Goal: Find contact information: Find contact information

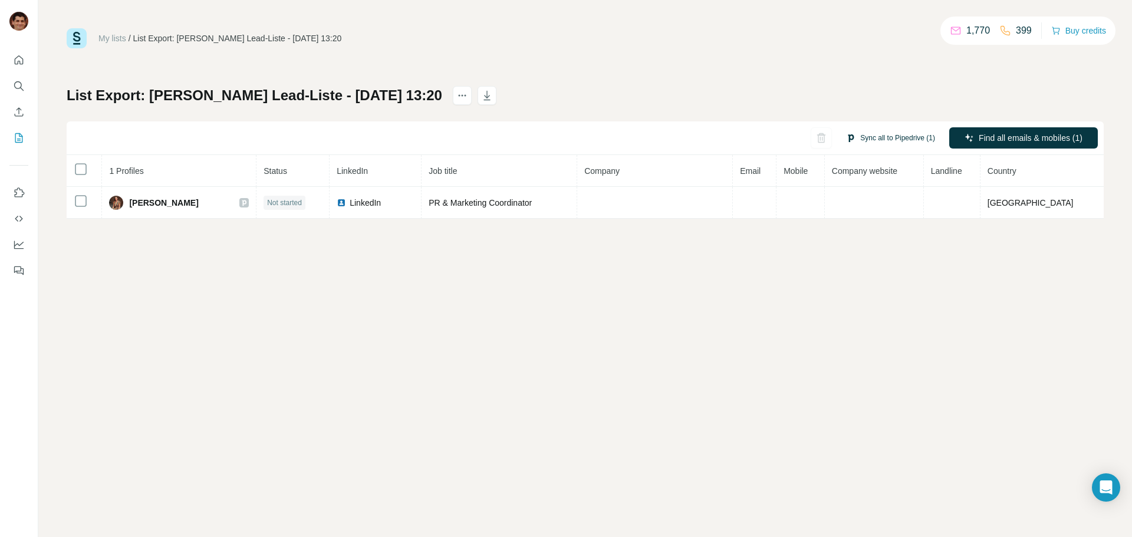
click at [869, 137] on button "Sync all to Pipedrive (1)" at bounding box center [891, 138] width 106 height 18
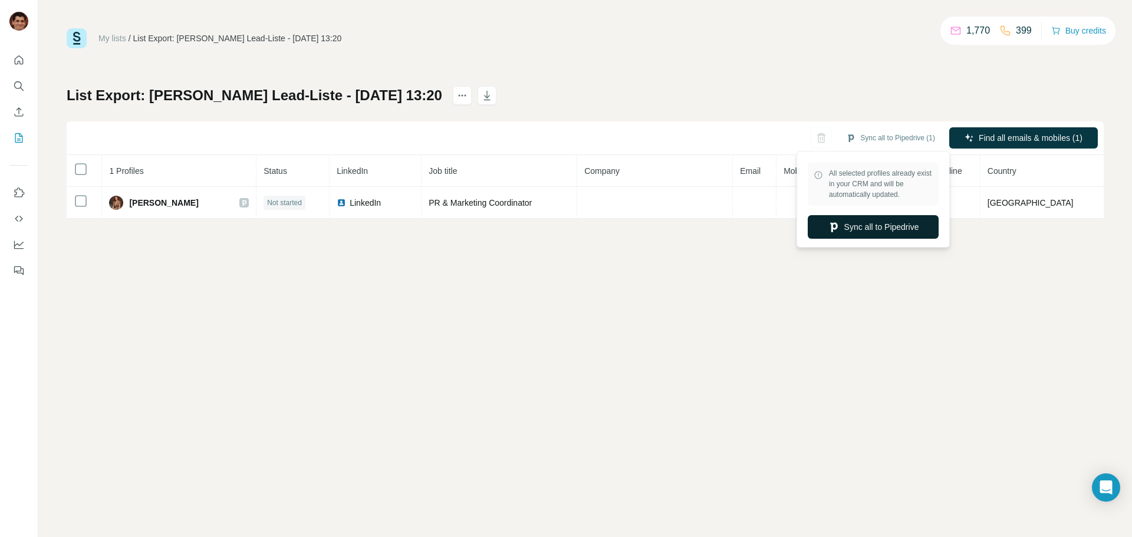
click at [890, 235] on button "Sync all to Pipedrive" at bounding box center [873, 227] width 131 height 24
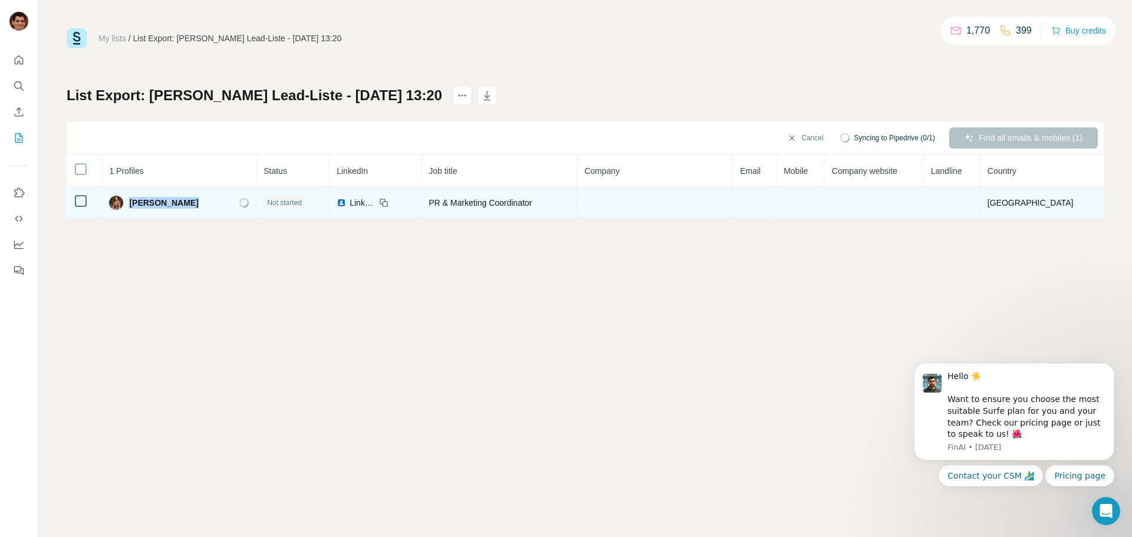
drag, startPoint x: 170, startPoint y: 208, endPoint x: 133, endPoint y: 209, distance: 36.6
click at [133, 207] on div "[PERSON_NAME]" at bounding box center [179, 203] width 140 height 14
copy span "[PERSON_NAME]"
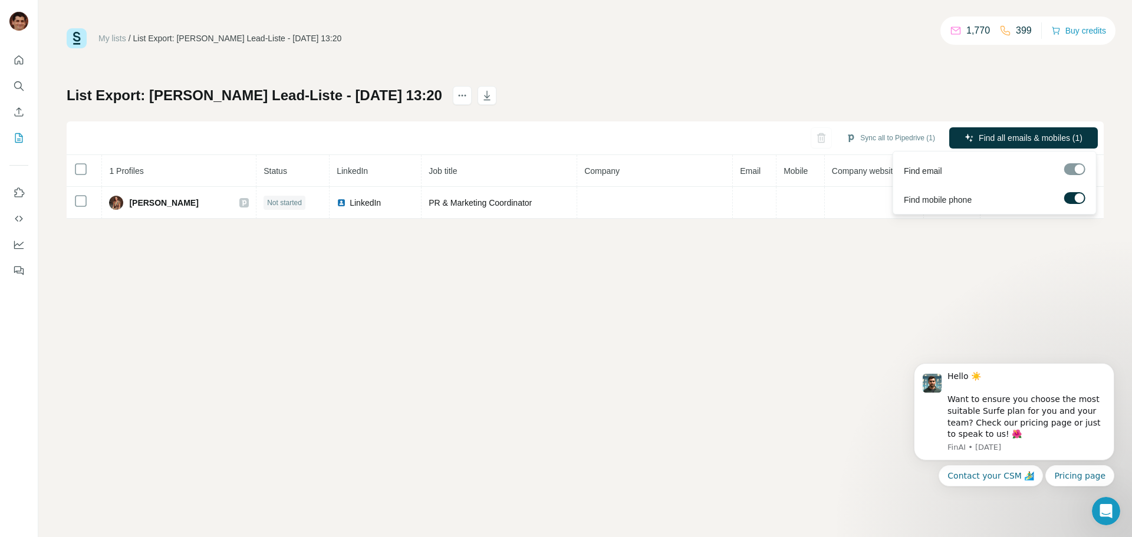
click at [976, 125] on div "Sync all to Pipedrive (1) Find all emails & mobiles (1)" at bounding box center [585, 138] width 1037 height 34
click at [983, 133] on span "Find all emails & mobiles (1)" at bounding box center [1031, 138] width 104 height 12
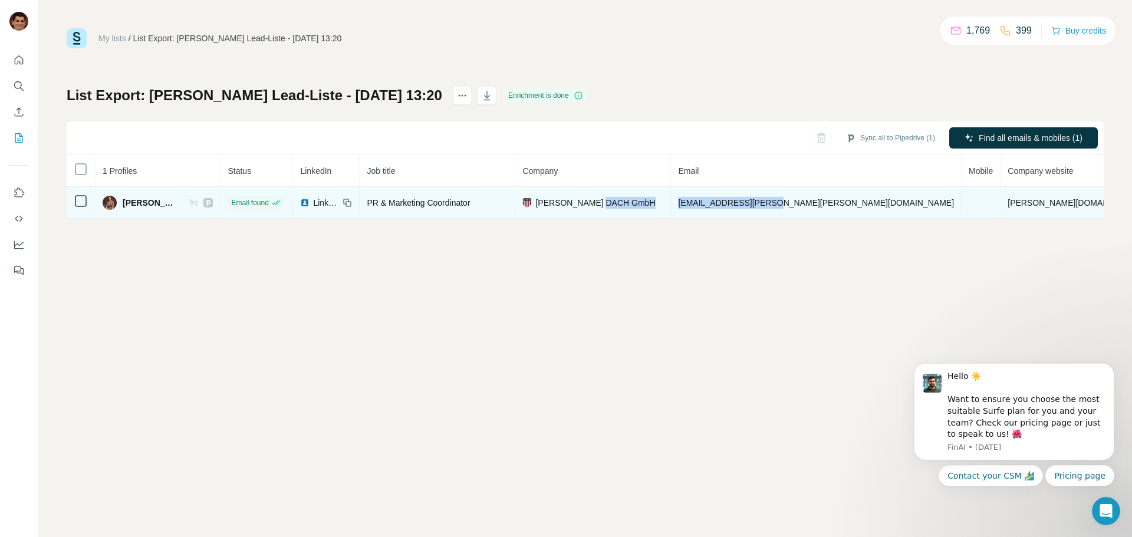
drag, startPoint x: 843, startPoint y: 202, endPoint x: 714, endPoint y: 210, distance: 128.8
click at [714, 210] on tr "[PERSON_NAME] Email found LinkedIn PR & Marketing Coordinator [PERSON_NAME] DAC…" at bounding box center [681, 203] width 1229 height 32
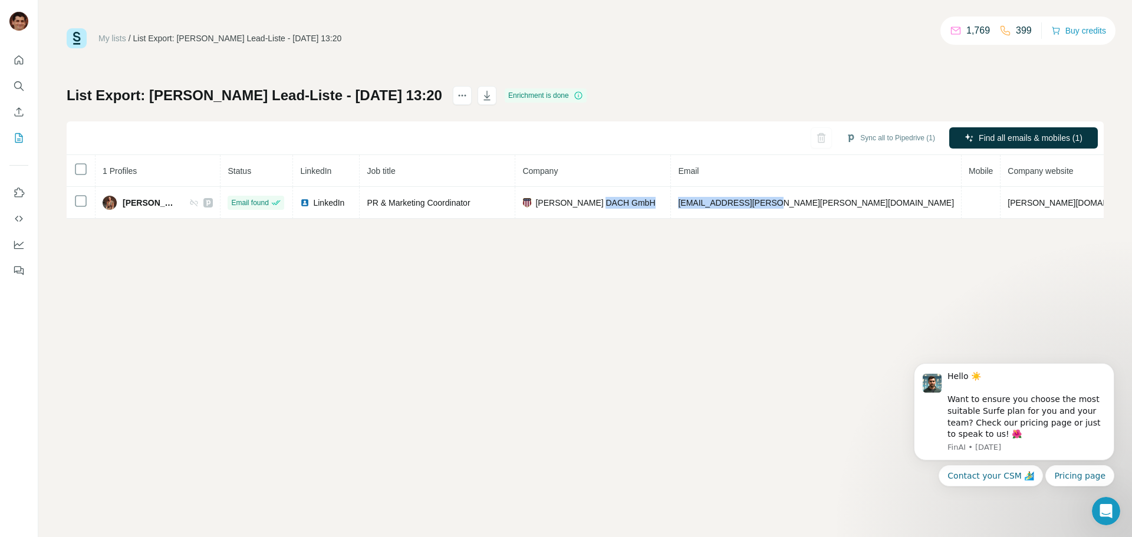
copy tr "[EMAIL_ADDRESS][PERSON_NAME][PERSON_NAME][DOMAIN_NAME]"
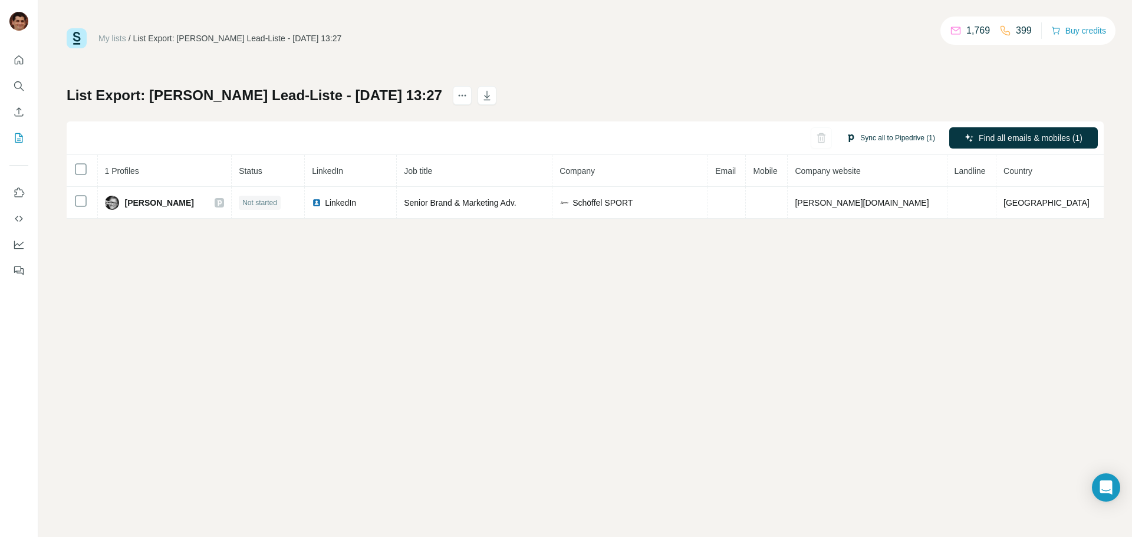
click at [893, 132] on button "Sync all to Pipedrive (1)" at bounding box center [891, 138] width 106 height 18
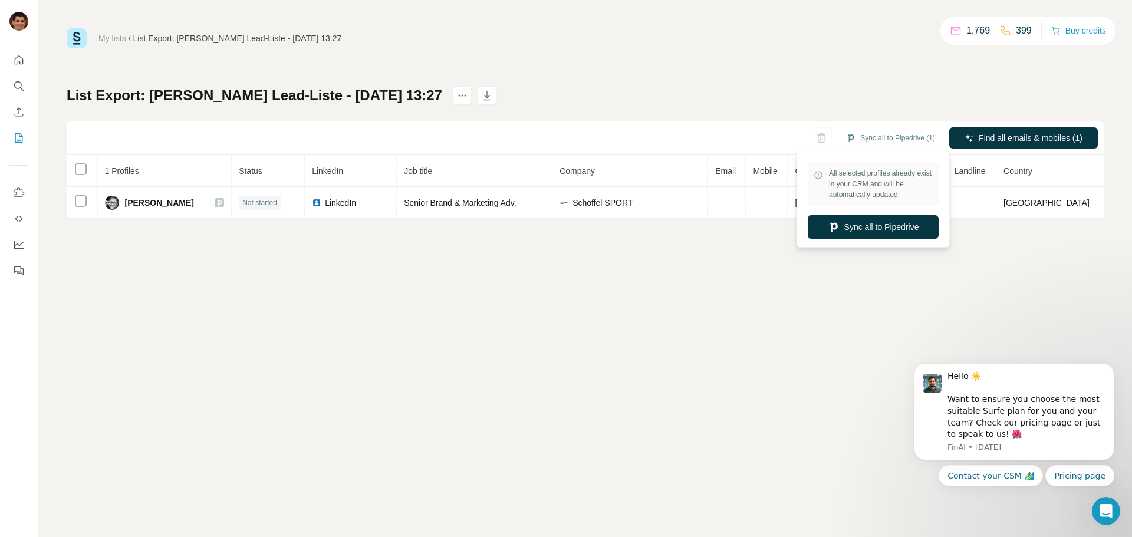
click at [884, 226] on button "Sync all to Pipedrive" at bounding box center [873, 227] width 131 height 24
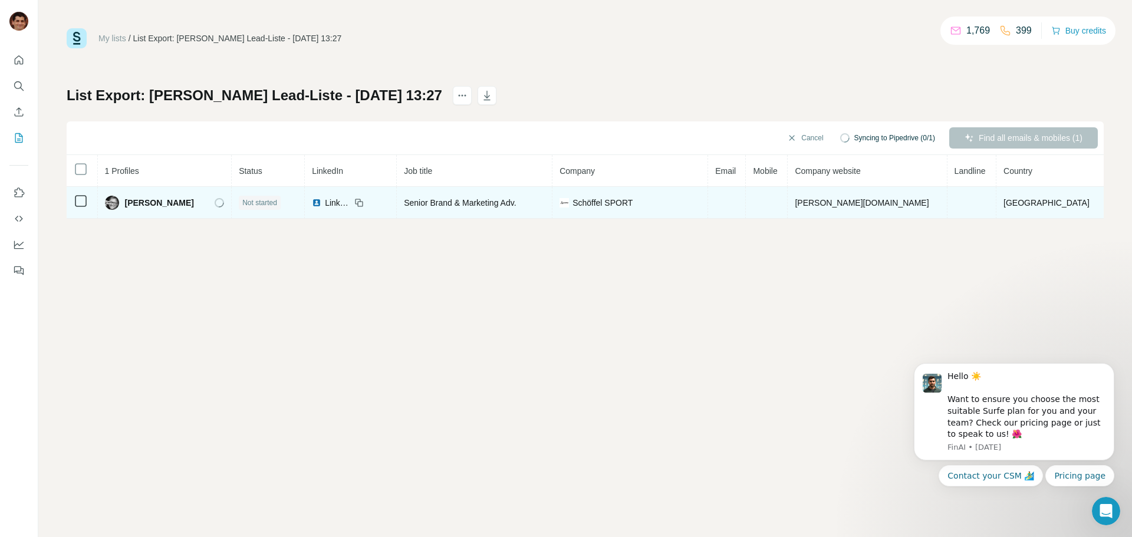
drag, startPoint x: 200, startPoint y: 200, endPoint x: 133, endPoint y: 205, distance: 67.4
click at [133, 205] on div "Reiner Gerstner" at bounding box center [165, 203] width 120 height 14
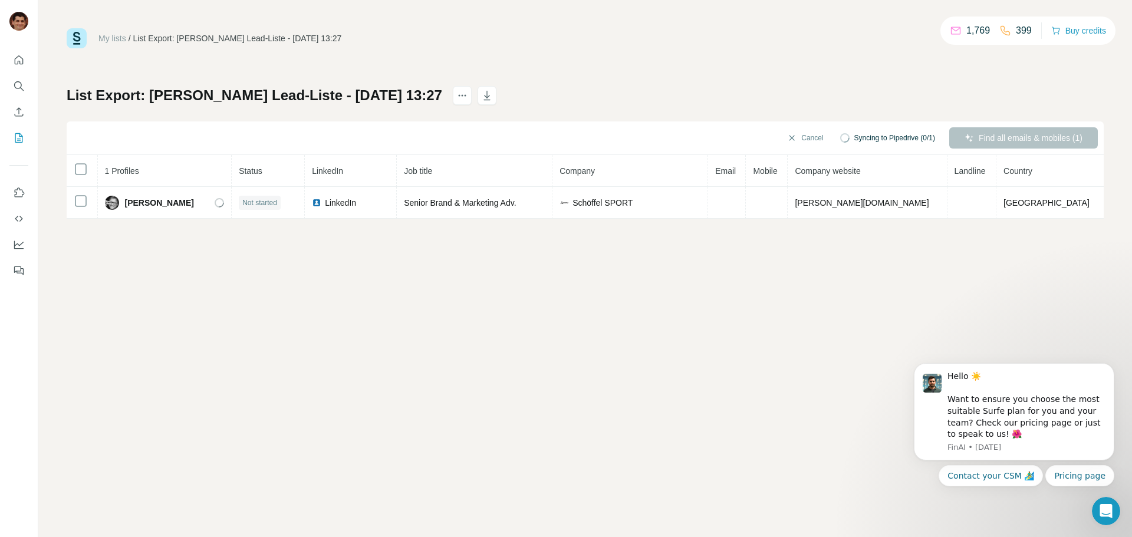
copy span "Reiner Gerstner"
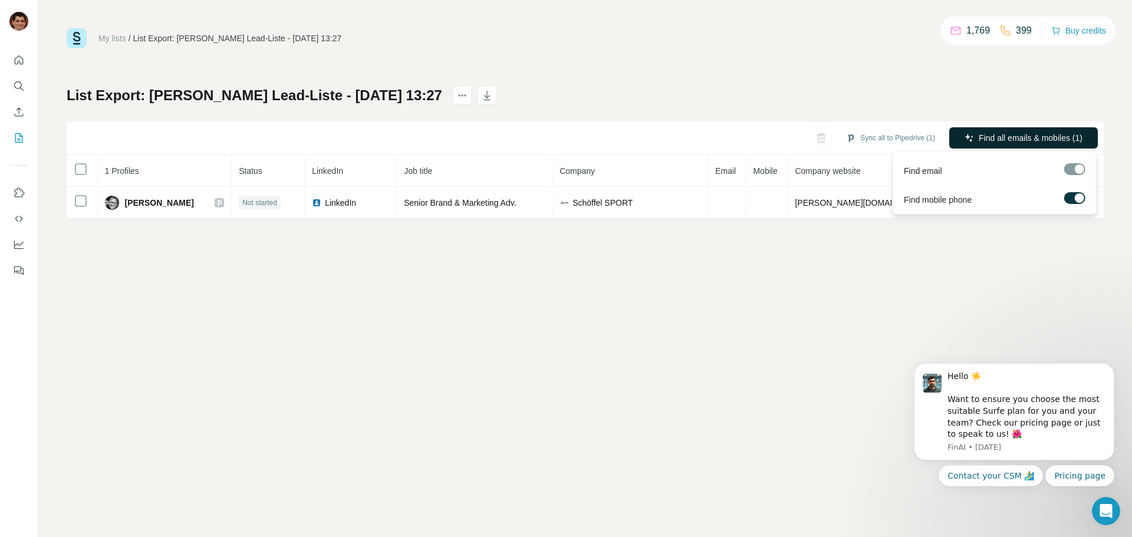
click at [980, 144] on button "Find all emails & mobiles (1)" at bounding box center [1023, 137] width 149 height 21
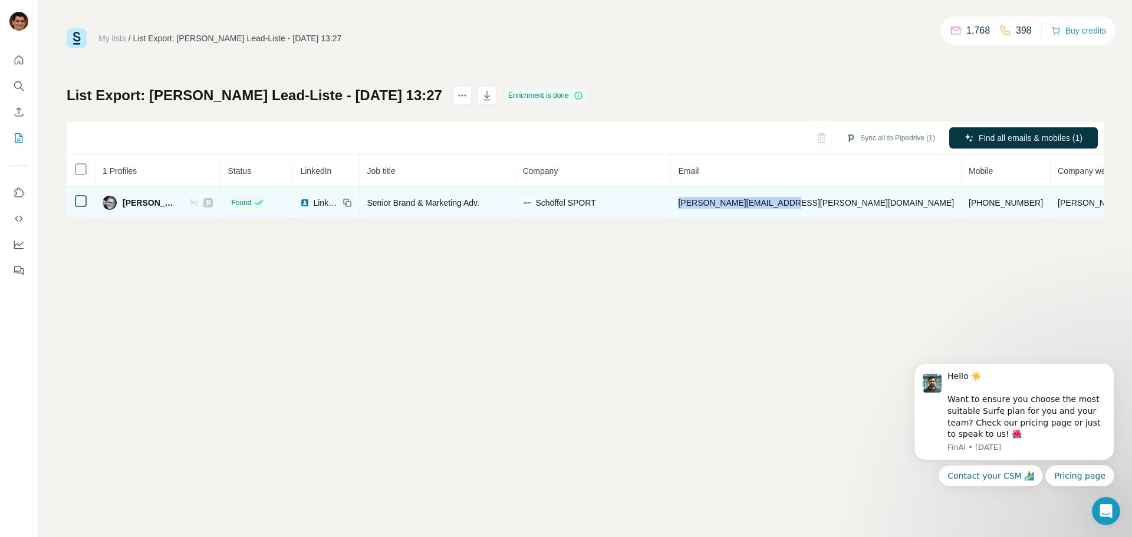
drag, startPoint x: 816, startPoint y: 202, endPoint x: 714, endPoint y: 207, distance: 102.1
click at [714, 207] on td "r.gerstner@schoeffel.com" at bounding box center [816, 203] width 291 height 32
copy span "r.gerstner@schoeffel.com"
drag, startPoint x: 912, startPoint y: 199, endPoint x: 834, endPoint y: 202, distance: 77.3
click at [962, 202] on td "+4917660853394" at bounding box center [1006, 203] width 89 height 32
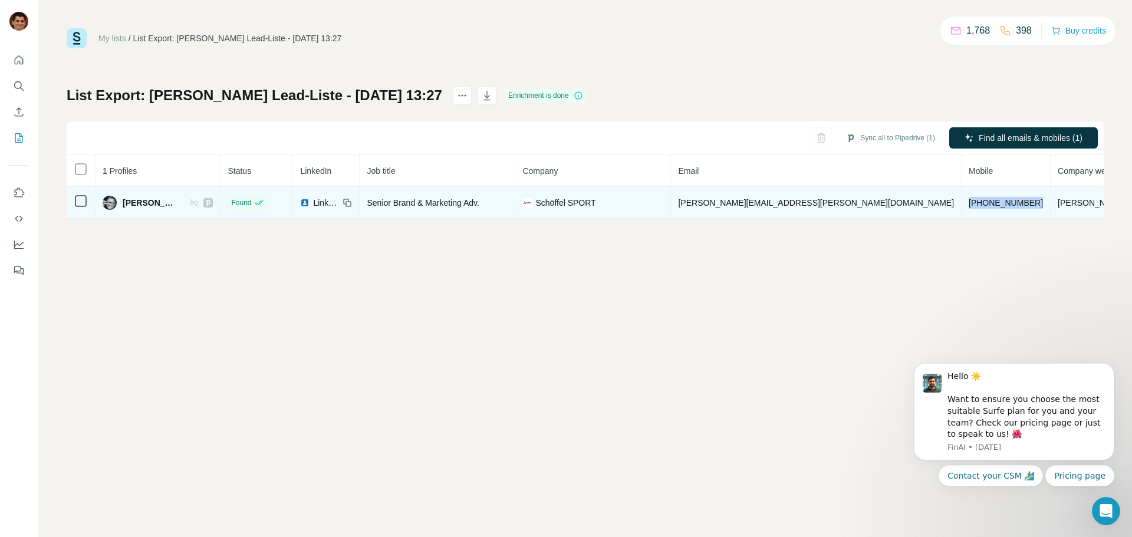
copy span "+4917660853394"
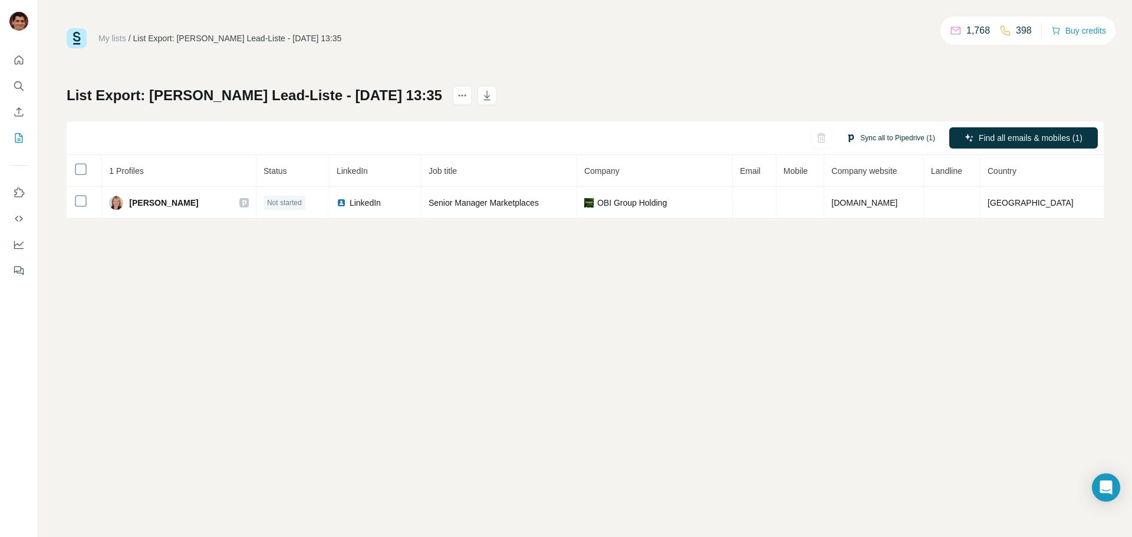
click at [890, 141] on button "Sync all to Pipedrive (1)" at bounding box center [891, 138] width 106 height 18
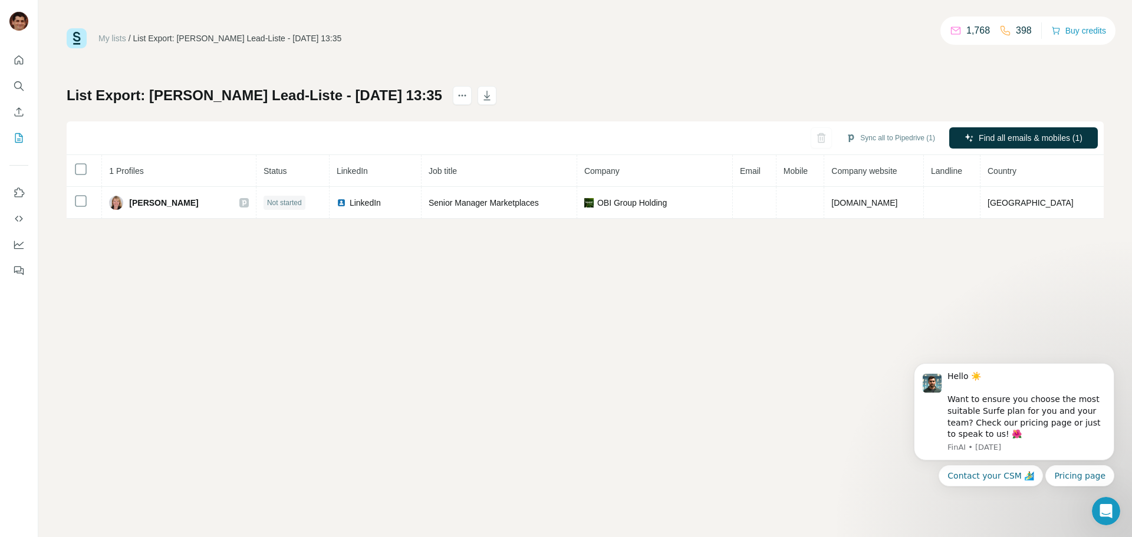
drag, startPoint x: 229, startPoint y: 206, endPoint x: 142, endPoint y: 272, distance: 109.9
click at [131, 206] on div "Galina Germogentova" at bounding box center [179, 203] width 140 height 14
copy span "Galina Germogentova"
click at [887, 140] on button "Sync all to Pipedrive (1)" at bounding box center [891, 138] width 106 height 18
click at [885, 233] on button "Sync all to Pipedrive" at bounding box center [873, 227] width 131 height 24
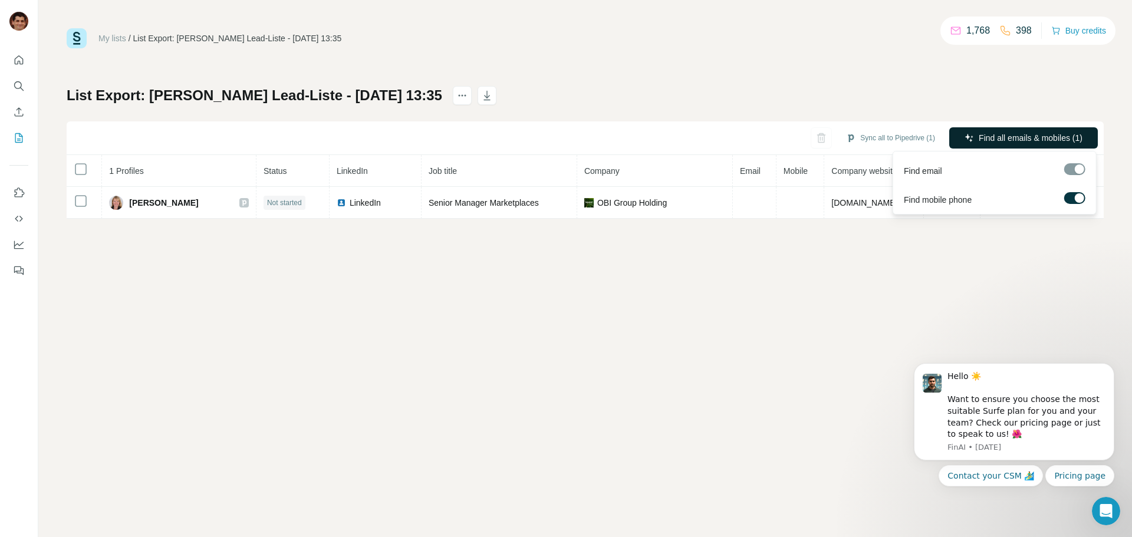
click at [999, 138] on span "Find all emails & mobiles (1)" at bounding box center [1031, 138] width 104 height 12
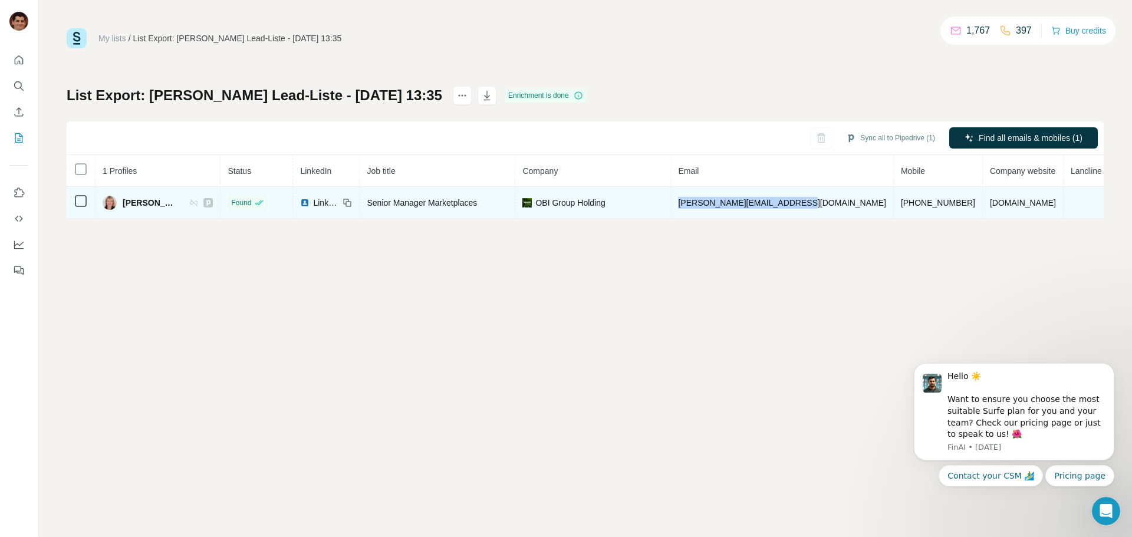
drag, startPoint x: 837, startPoint y: 203, endPoint x: 709, endPoint y: 213, distance: 127.7
click at [709, 213] on td "galina.germogentova@obi.com" at bounding box center [782, 203] width 222 height 32
copy span "galina.germogentova@obi.com"
drag, startPoint x: 919, startPoint y: 202, endPoint x: 844, endPoint y: 210, distance: 75.3
click at [894, 210] on td "+4917622721165" at bounding box center [938, 203] width 89 height 32
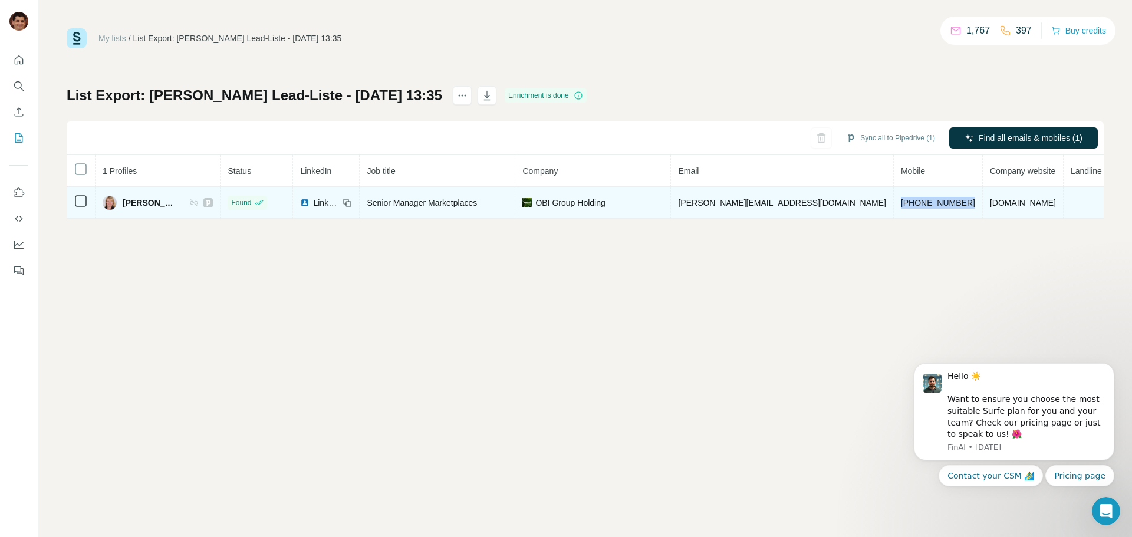
copy span "+4917622721165"
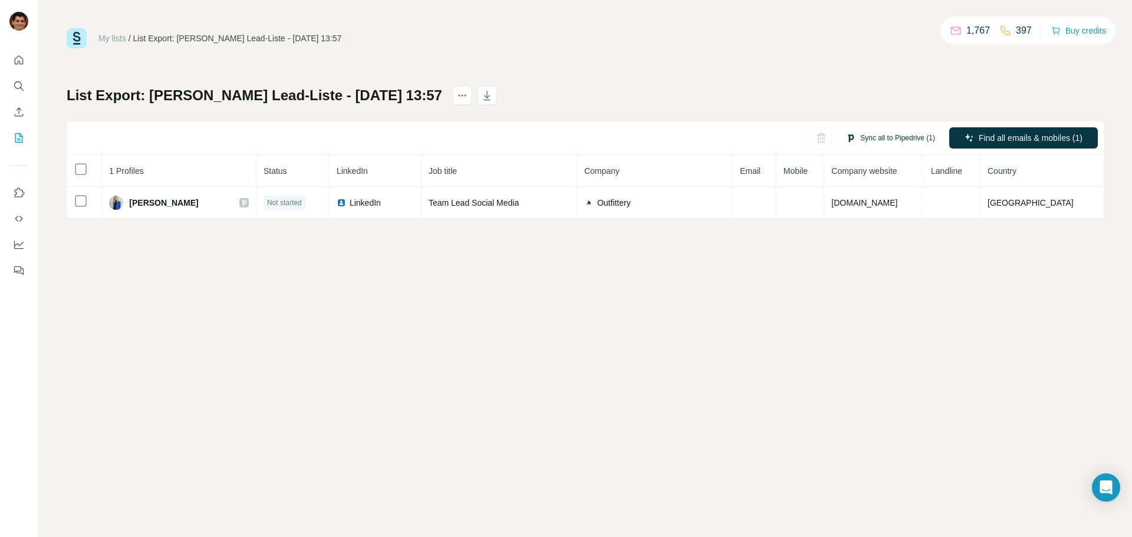
click at [876, 135] on button "Sync all to Pipedrive (1)" at bounding box center [891, 138] width 106 height 18
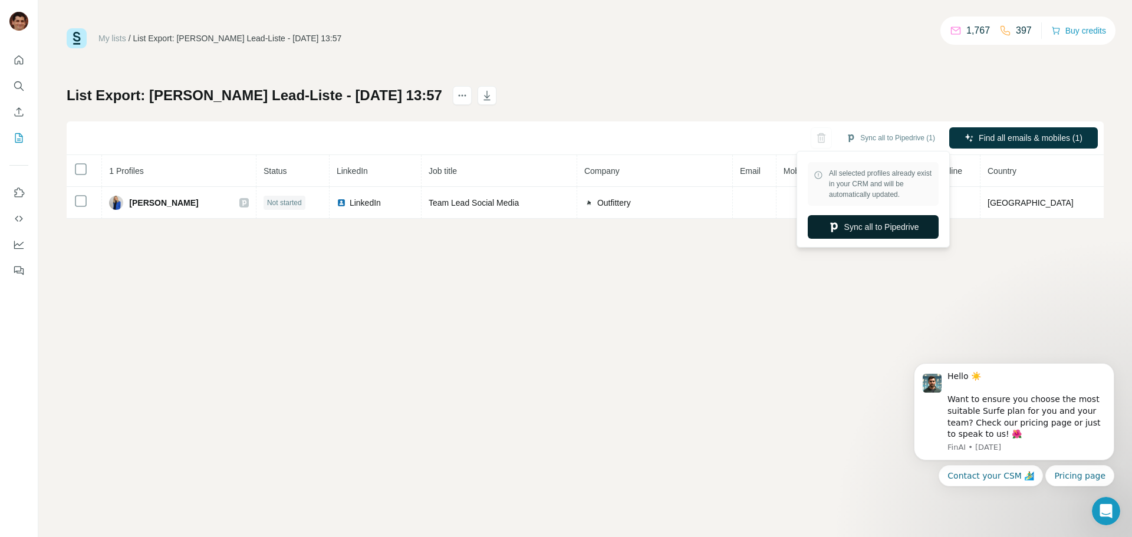
click at [873, 227] on button "Sync all to Pipedrive" at bounding box center [873, 227] width 131 height 24
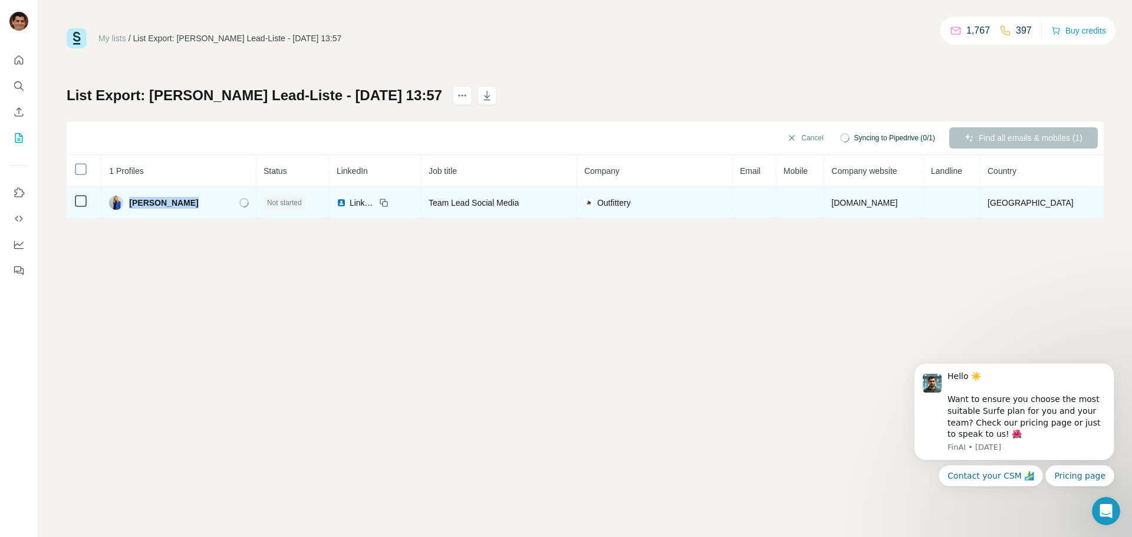
drag, startPoint x: 201, startPoint y: 206, endPoint x: 133, endPoint y: 208, distance: 68.4
click at [133, 208] on div "Sheila Käsgen" at bounding box center [179, 203] width 140 height 14
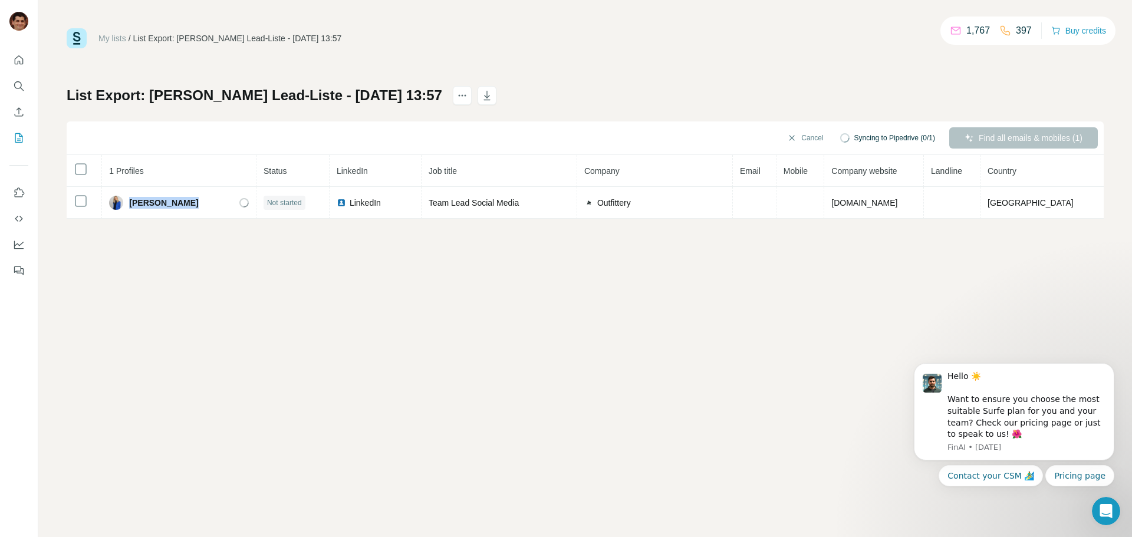
copy span "Sheila Käsgen"
click at [887, 144] on button "Sync all to Pipedrive (1)" at bounding box center [891, 138] width 106 height 18
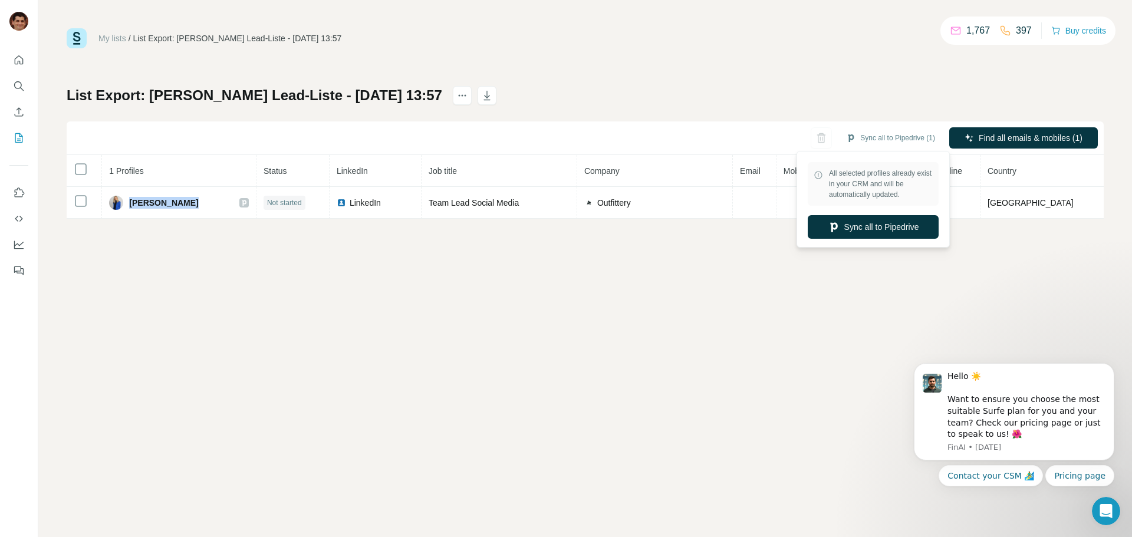
drag, startPoint x: 873, startPoint y: 231, endPoint x: 597, endPoint y: 280, distance: 279.7
click at [873, 232] on button "Sync all to Pipedrive" at bounding box center [873, 227] width 131 height 24
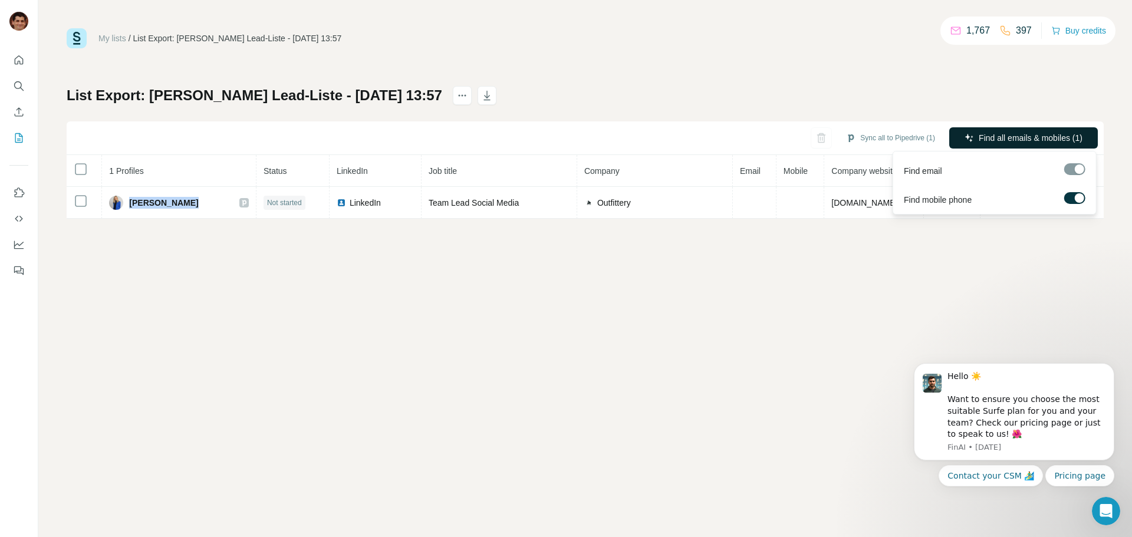
click at [1001, 143] on span "Find all emails & mobiles (1)" at bounding box center [1031, 138] width 104 height 12
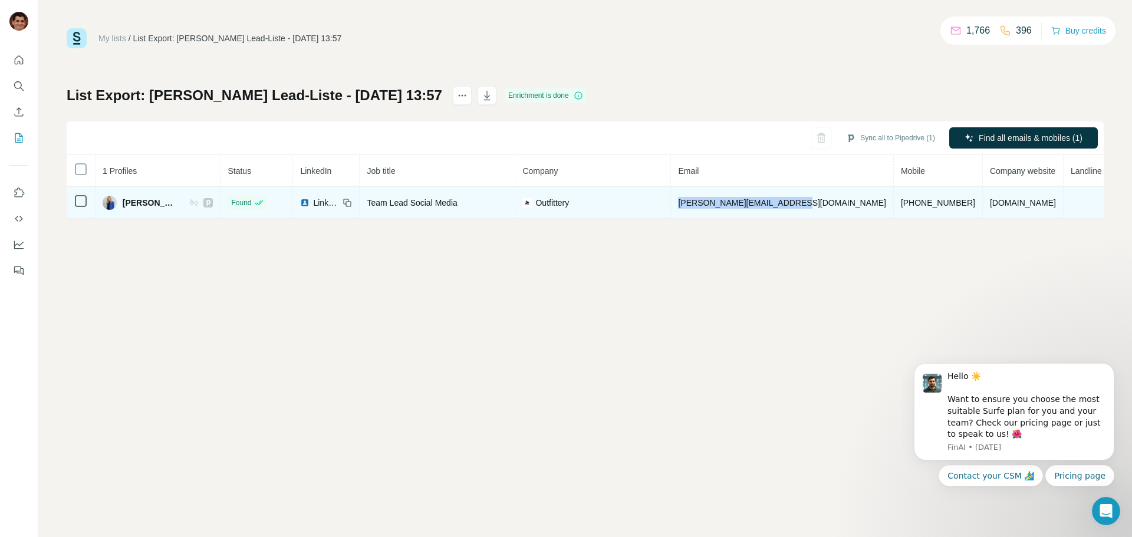
drag, startPoint x: 821, startPoint y: 202, endPoint x: 711, endPoint y: 209, distance: 111.1
click at [711, 208] on td "sheila.ksgen@outfittery.de" at bounding box center [782, 203] width 222 height 32
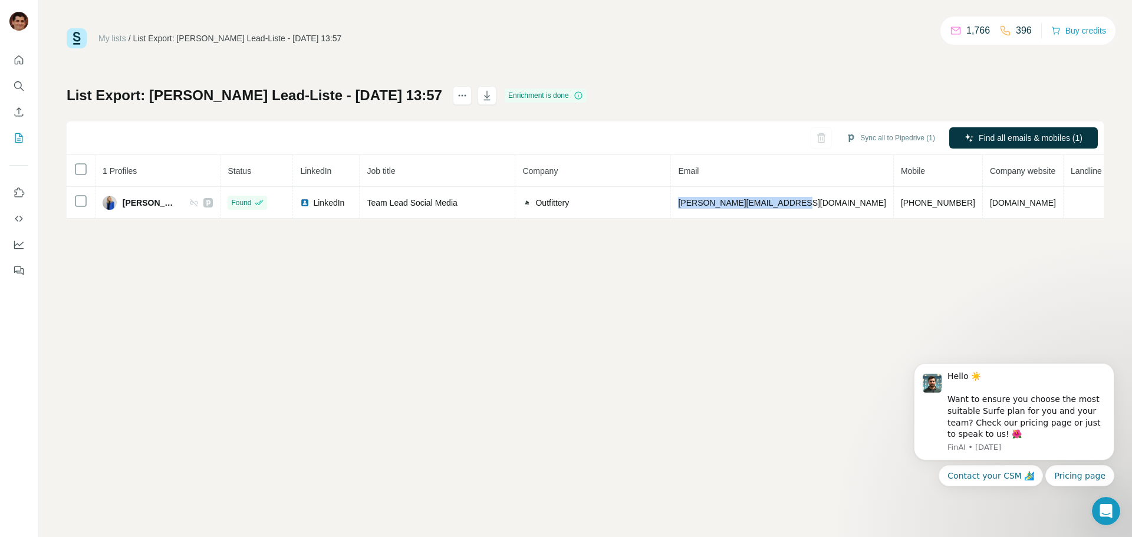
copy span "sheila.ksgen@outfittery.de"
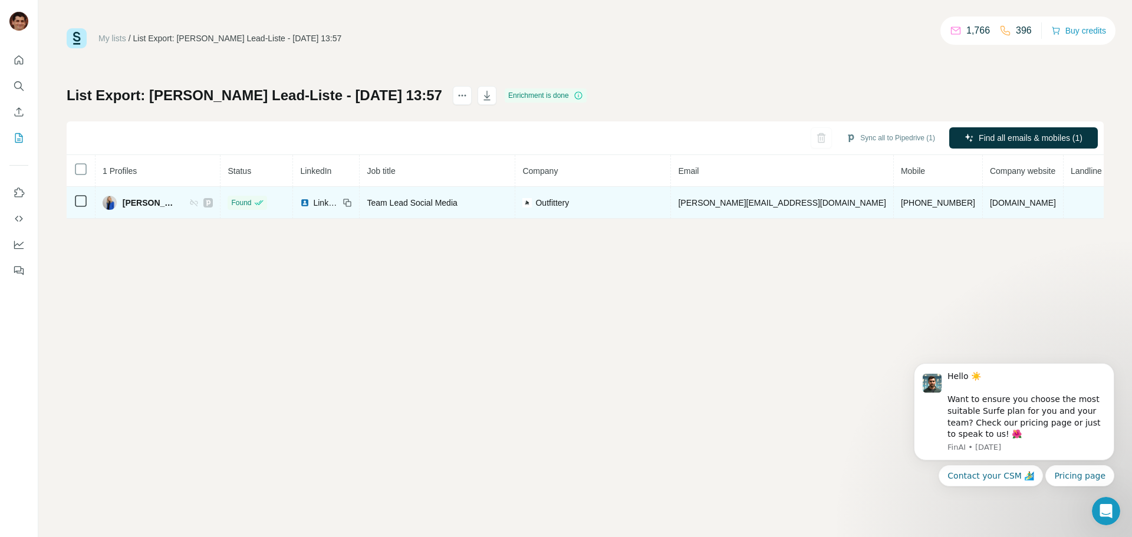
click at [199, 205] on icon at bounding box center [193, 202] width 9 height 9
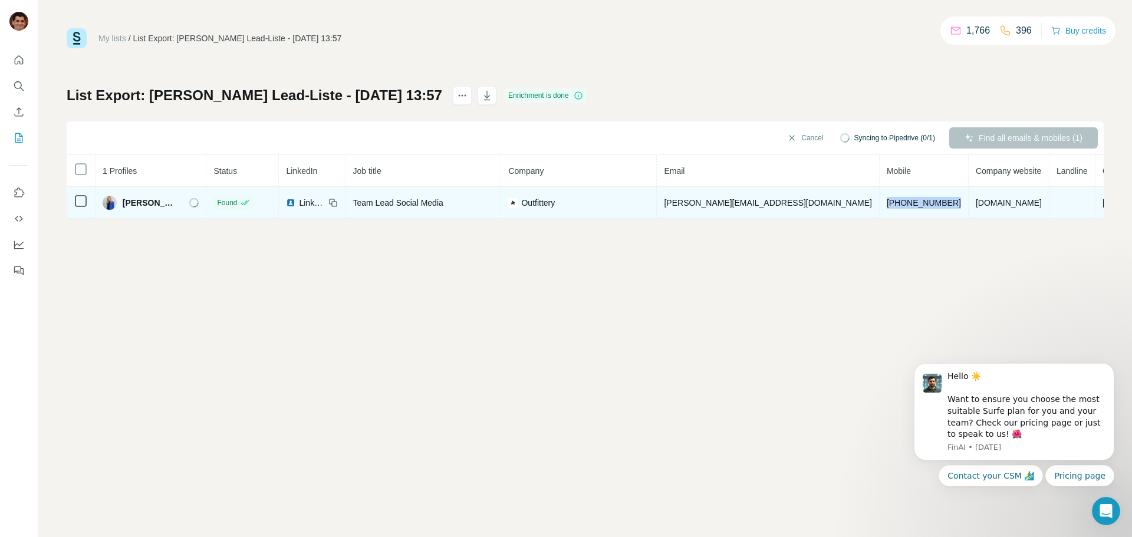
drag, startPoint x: 904, startPoint y: 204, endPoint x: 819, endPoint y: 202, distance: 84.9
click at [880, 202] on td "+4917639909304" at bounding box center [924, 203] width 89 height 32
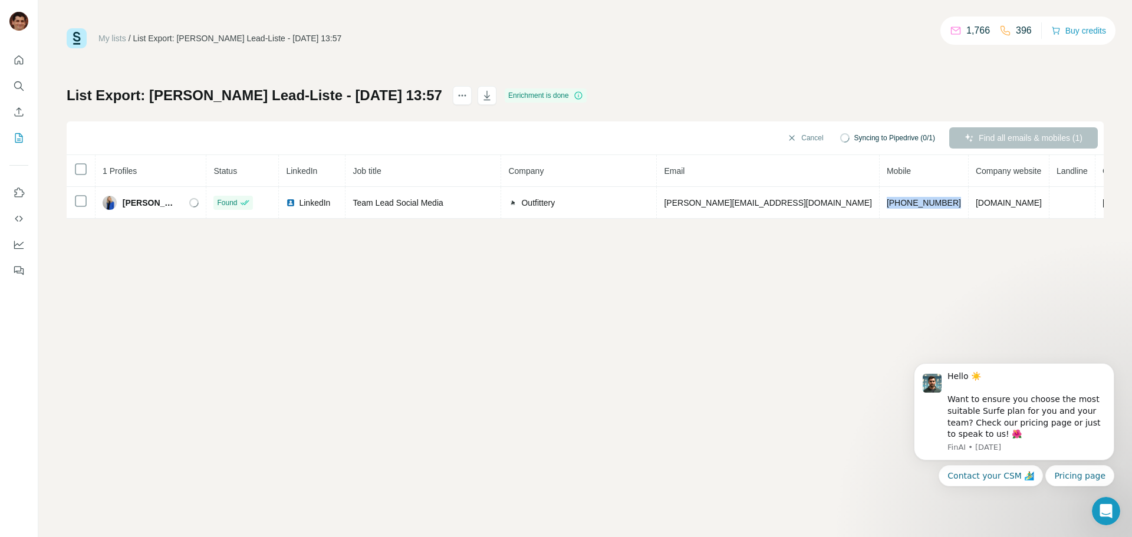
copy span "+4917639909304"
